Goal: Communication & Community: Answer question/provide support

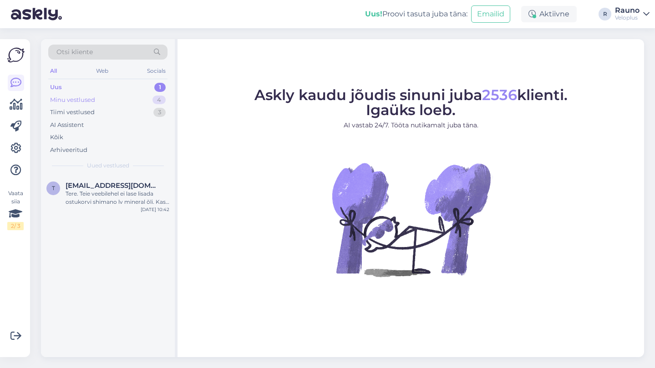
click at [73, 100] on div "Minu vestlused" at bounding box center [72, 100] width 45 height 9
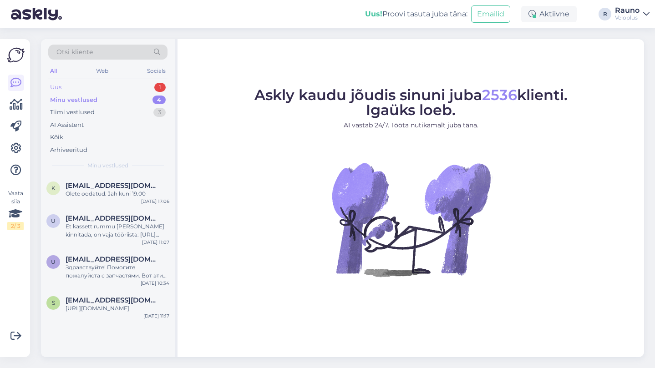
click at [52, 86] on div "Uus" at bounding box center [55, 87] width 11 height 9
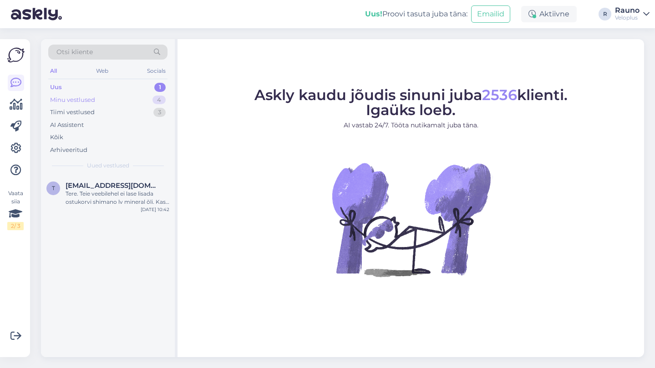
click at [77, 100] on div "Minu vestlused" at bounding box center [72, 100] width 45 height 9
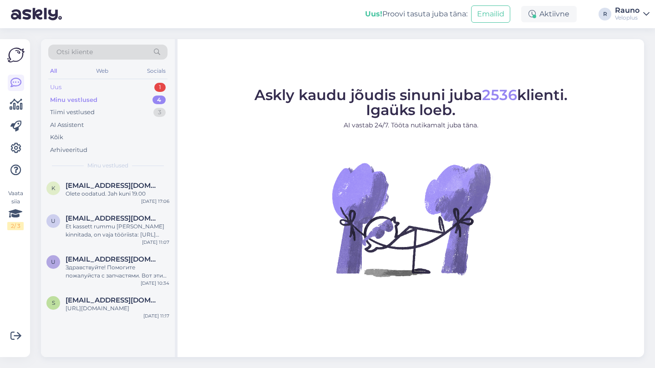
click at [59, 86] on div "Uus" at bounding box center [55, 87] width 11 height 9
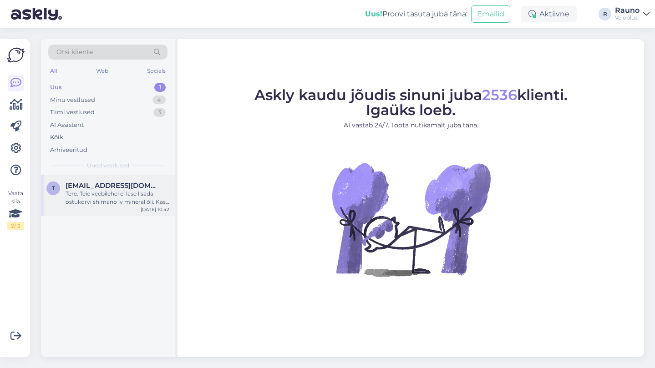
click at [103, 192] on div "Tere. Teie veebilehel ei lase lisada ostukorvi shimano lv mineral õli. Kas on o…" at bounding box center [118, 198] width 104 height 16
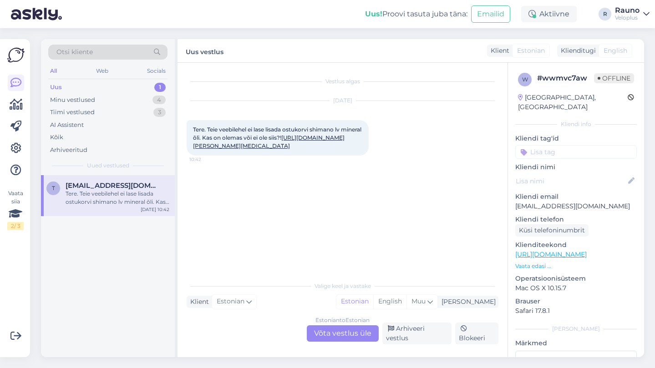
click at [269, 146] on link "[URL][DOMAIN_NAME][PERSON_NAME][MEDICAL_DATA]" at bounding box center [268, 141] width 151 height 15
click at [343, 338] on div "Estonian to Estonian Võta vestlus üle" at bounding box center [343, 333] width 72 height 16
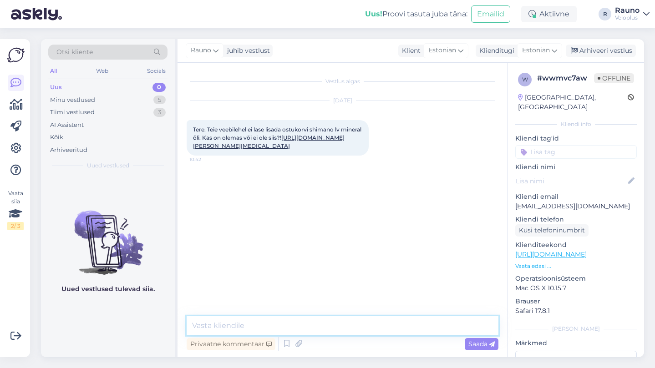
click at [246, 326] on textarea at bounding box center [342, 325] width 312 height 19
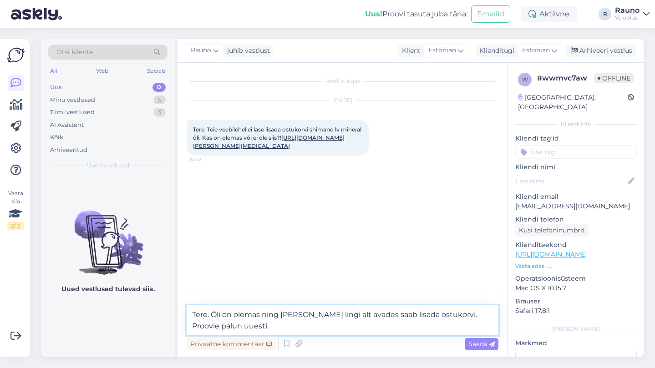
type textarea "Tere. Õli on olemas ning [PERSON_NAME] lingi alt avades saab lisada ostukorvi. …"
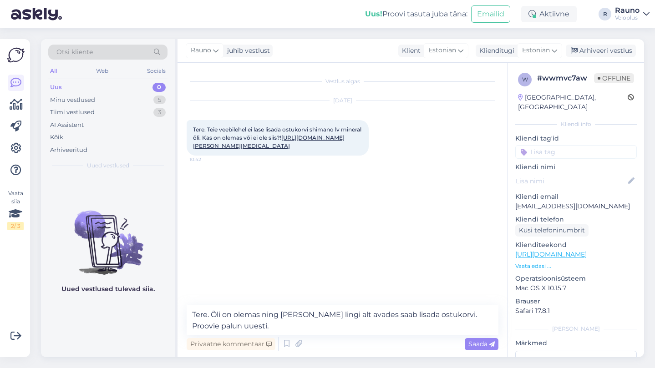
click at [481, 343] on span "Saada" at bounding box center [481, 344] width 26 height 8
